Goal: Task Accomplishment & Management: Manage account settings

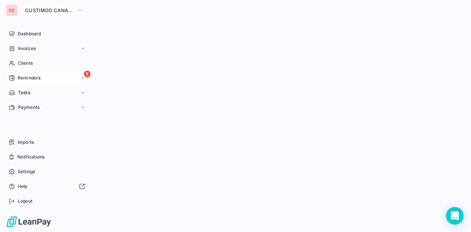
click at [21, 77] on span "Reminders" at bounding box center [29, 78] width 23 height 7
click at [40, 77] on span "Reminders" at bounding box center [29, 78] width 23 height 7
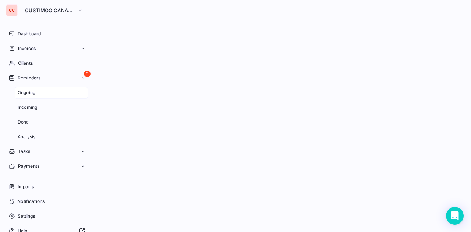
click at [35, 93] on span "Ongoing" at bounding box center [27, 92] width 18 height 7
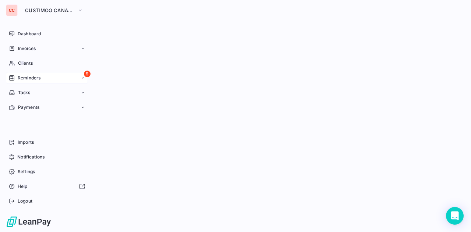
click at [11, 77] on icon at bounding box center [12, 78] width 6 height 6
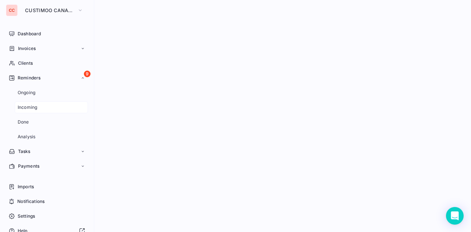
click at [32, 105] on span "Incoming" at bounding box center [28, 107] width 20 height 7
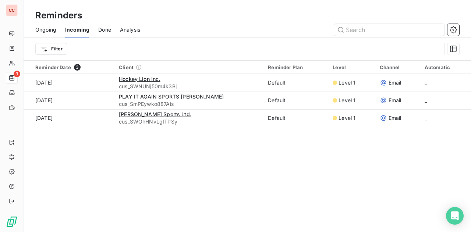
click at [45, 30] on span "Ongoing" at bounding box center [45, 29] width 21 height 7
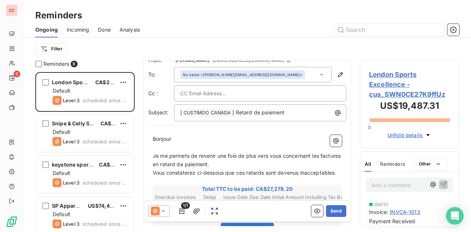
scroll to position [9, 0]
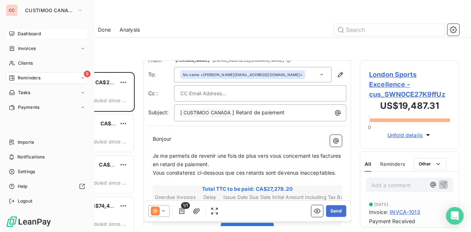
click at [15, 35] on div "Dashboard" at bounding box center [47, 34] width 82 height 12
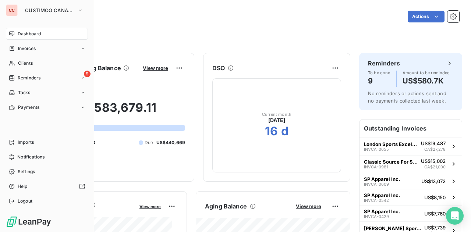
click at [15, 13] on div "CC" at bounding box center [12, 10] width 12 height 12
click at [54, 11] on span "CUSTIMOO CANADA" at bounding box center [49, 10] width 49 height 6
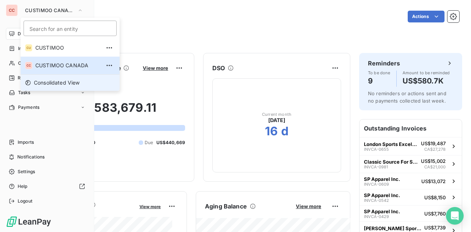
click at [56, 84] on span "Consolidated View" at bounding box center [57, 82] width 46 height 7
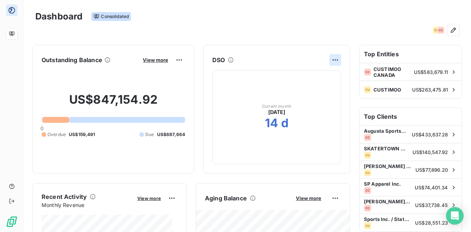
click at [329, 58] on html "Dashboard Consolidated CU CC Outstanding Balance View more US$847,154.92 0 Over…" at bounding box center [235, 116] width 471 height 232
click at [284, 59] on html "Dashboard Consolidated CU CC Outstanding Balance View more US$847,154.92 0 Over…" at bounding box center [235, 116] width 471 height 232
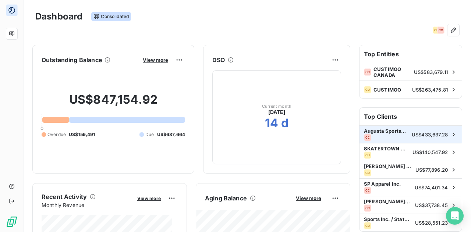
click at [412, 135] on span "US$433,637.28" at bounding box center [430, 135] width 36 height 6
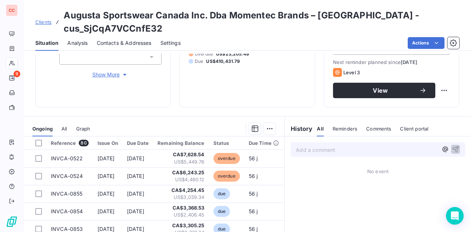
scroll to position [6, 0]
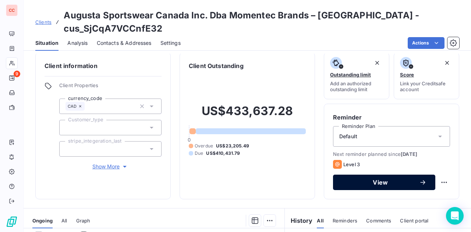
click at [374, 175] on button "View" at bounding box center [384, 182] width 102 height 15
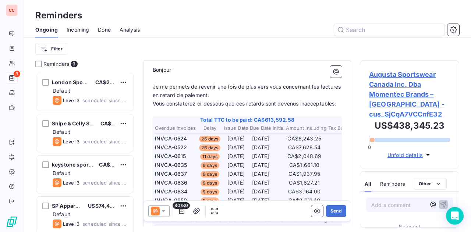
scroll to position [79, 0]
click at [422, 156] on span "Unfold details" at bounding box center [405, 155] width 35 height 8
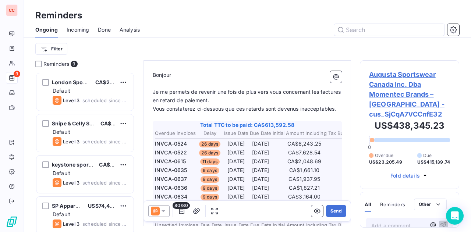
scroll to position [72, 0]
click at [165, 212] on icon at bounding box center [163, 211] width 7 height 7
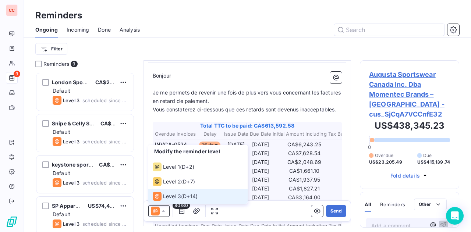
click at [165, 212] on icon at bounding box center [163, 211] width 3 height 1
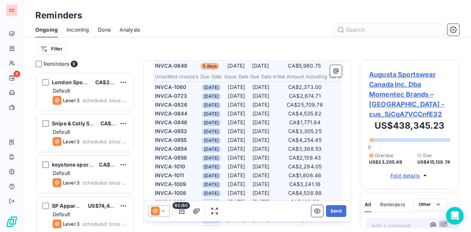
scroll to position [0, 0]
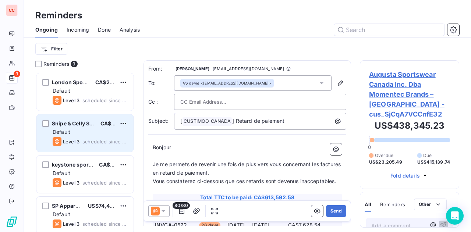
click at [85, 137] on div "Level 3 scheduled since 58 days" at bounding box center [90, 141] width 75 height 9
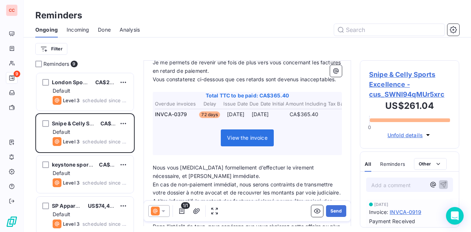
scroll to position [102, 0]
drag, startPoint x: 254, startPoint y: 102, endPoint x: 180, endPoint y: 104, distance: 74.0
click at [180, 99] on span "Total TTC to be paid: CA$365.40" at bounding box center [247, 95] width 187 height 7
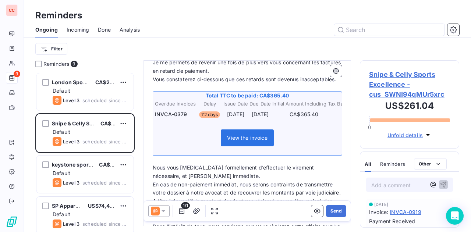
scroll to position [0, 0]
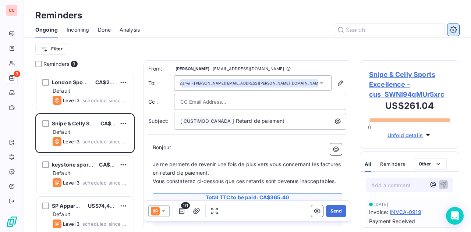
click at [453, 27] on icon "button" at bounding box center [453, 29] width 7 height 7
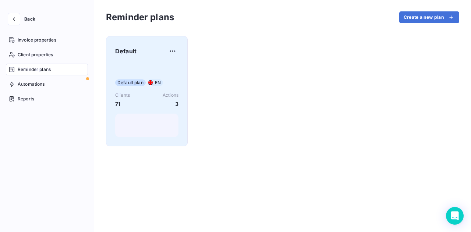
click at [161, 72] on div "Default plan EN Clients 71 Actions 3" at bounding box center [146, 100] width 63 height 74
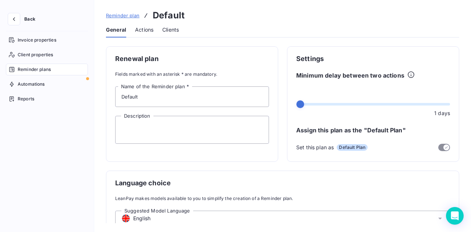
click at [148, 28] on span "Actions" at bounding box center [144, 29] width 18 height 7
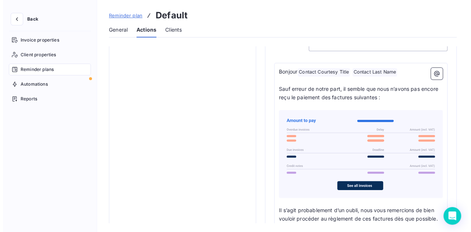
scroll to position [494, 0]
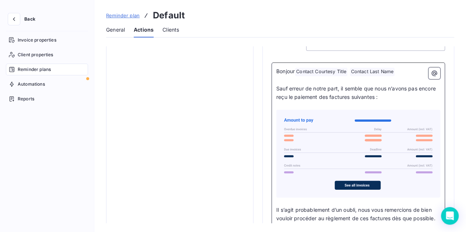
click at [385, 89] on span "Sauf erreur de notre part, il semble que nous n’avons pas encore reçu le paieme…" at bounding box center [356, 92] width 161 height 15
click at [435, 77] on button "button" at bounding box center [434, 73] width 12 height 12
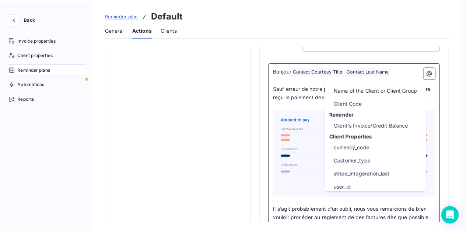
scroll to position [89, 0]
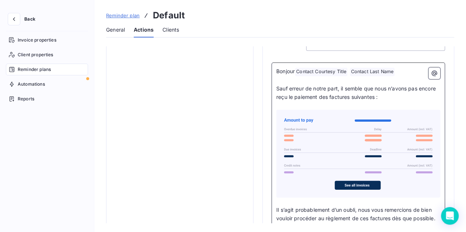
click at [342, 215] on html "Back Invoice properties Client properties Reminder plans Automations Reports Re…" at bounding box center [233, 116] width 466 height 232
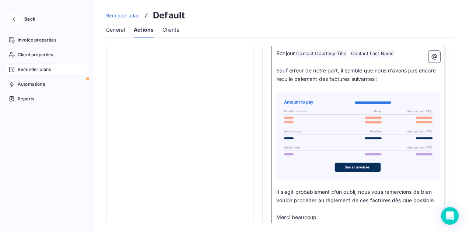
scroll to position [554, 0]
